Goal: Task Accomplishment & Management: Use online tool/utility

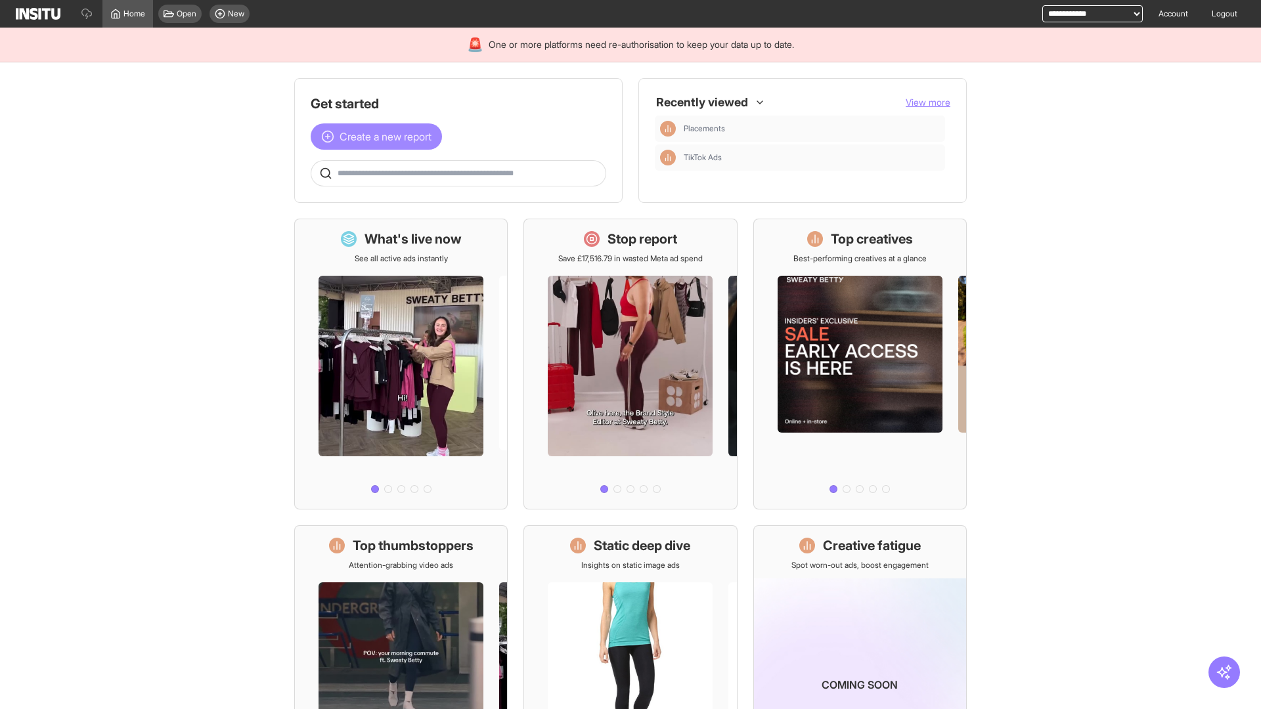
click at [380, 137] on span "Create a new report" at bounding box center [386, 137] width 92 height 16
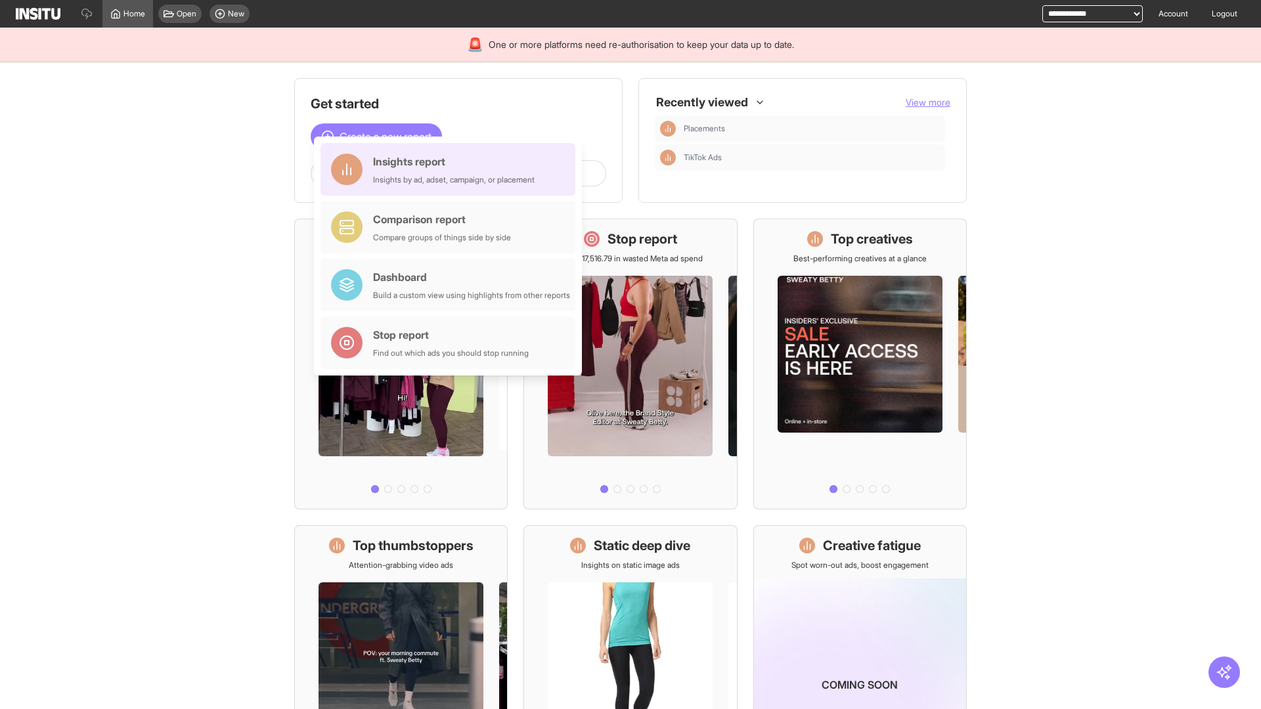
click at [451, 169] on div "Insights report Insights by ad, adset, campaign, or placement" at bounding box center [454, 170] width 162 height 32
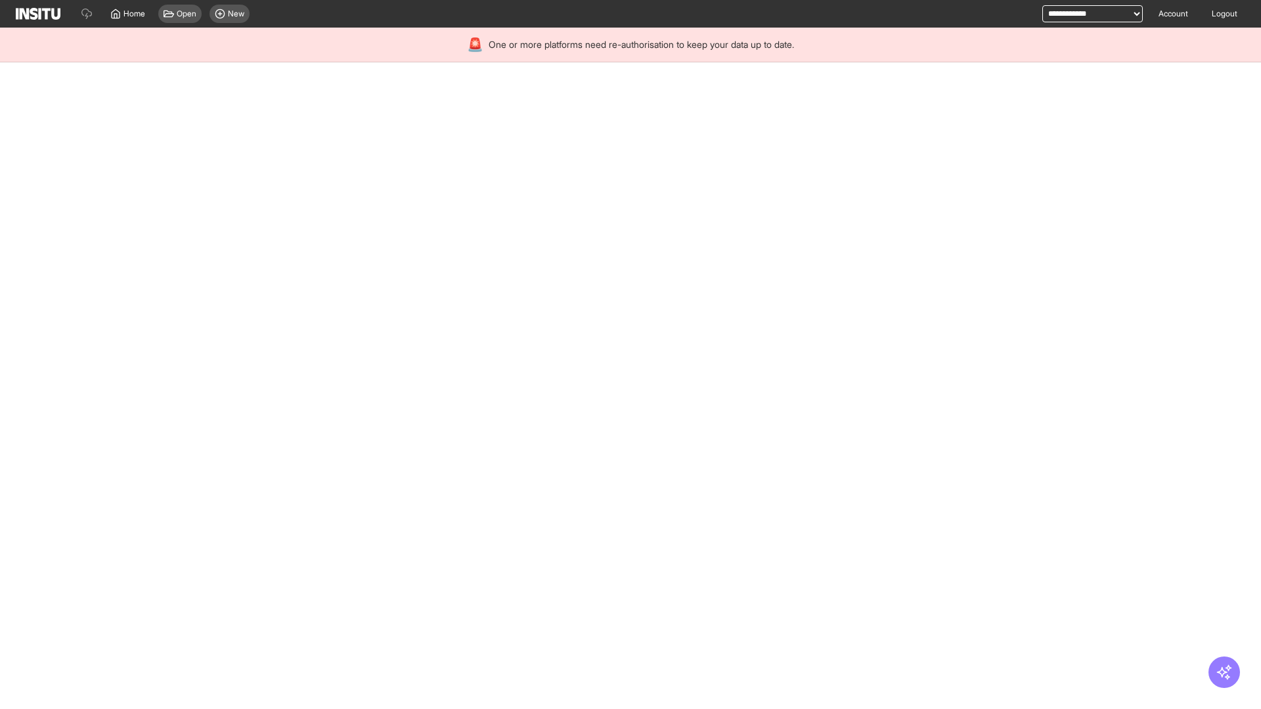
select select "**"
